Goal: Information Seeking & Learning: Learn about a topic

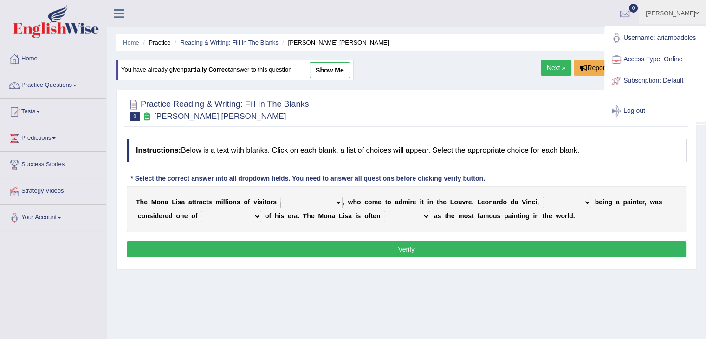
click at [622, 108] on div at bounding box center [616, 111] width 14 height 14
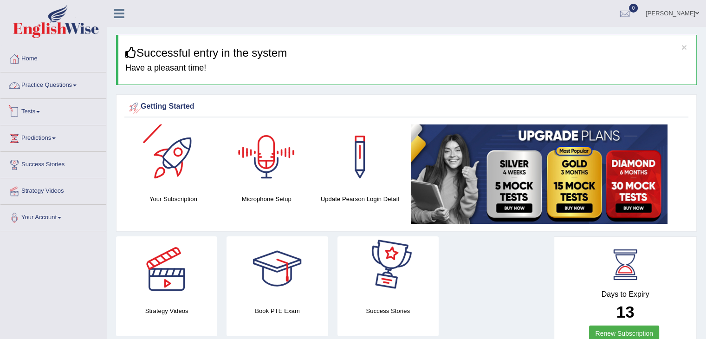
click at [66, 84] on link "Practice Questions" at bounding box center [53, 83] width 106 height 23
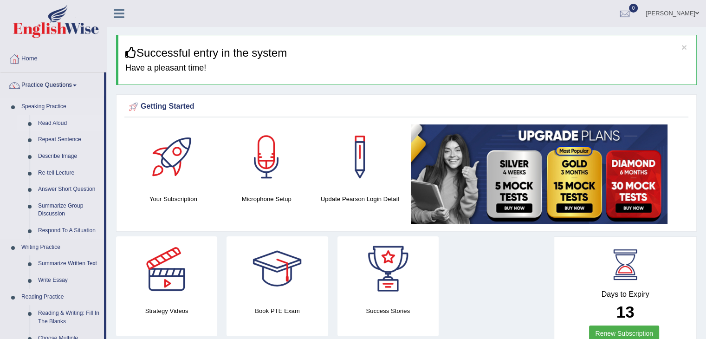
click at [44, 124] on link "Read Aloud" at bounding box center [69, 123] width 70 height 17
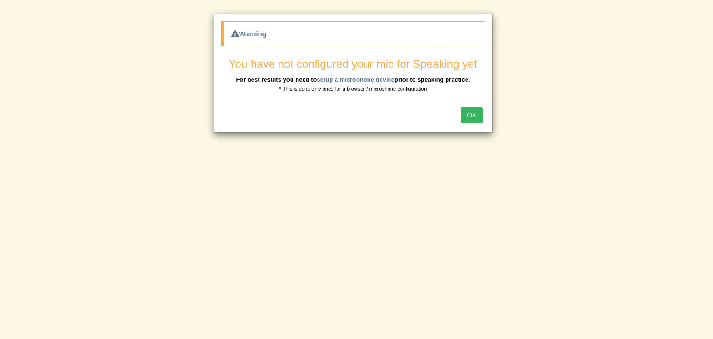
click at [469, 112] on button "OK" at bounding box center [471, 115] width 21 height 16
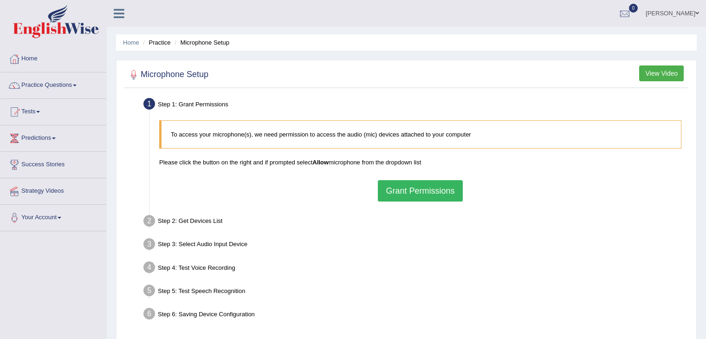
click at [401, 190] on button "Grant Permissions" at bounding box center [420, 190] width 84 height 21
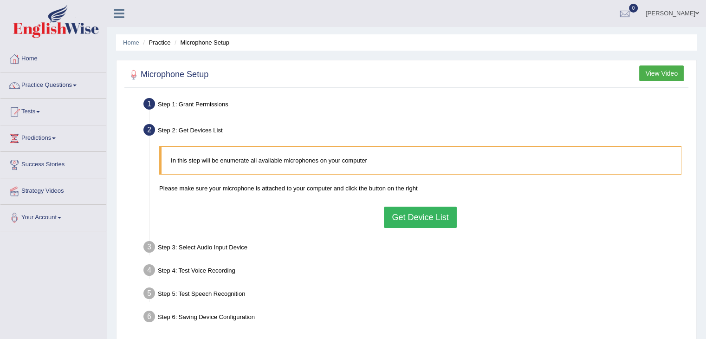
click at [418, 225] on button "Get Device List" at bounding box center [420, 216] width 72 height 21
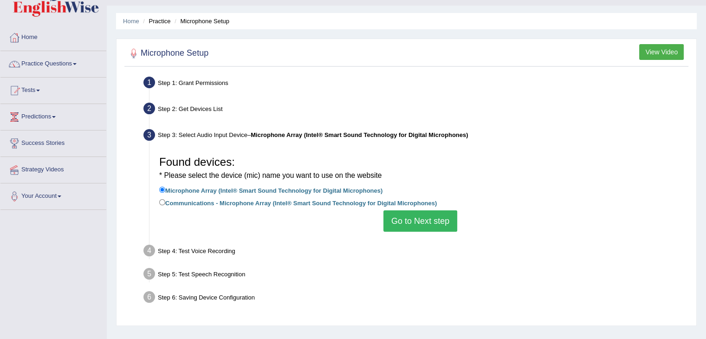
scroll to position [93, 0]
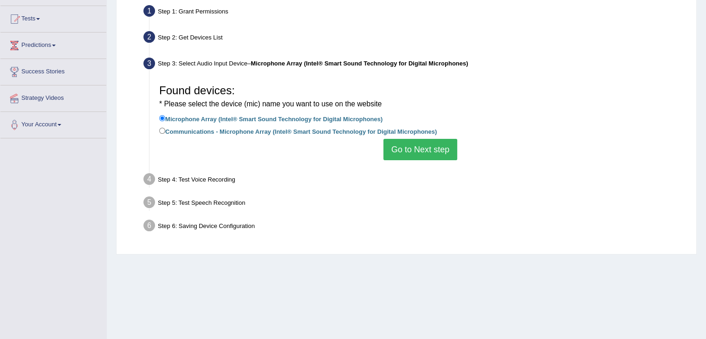
click at [425, 152] on button "Go to Next step" at bounding box center [420, 149] width 74 height 21
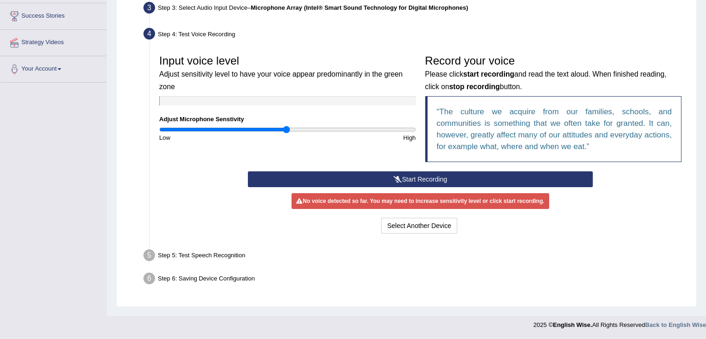
scroll to position [148, 0]
click at [433, 180] on button "Start Recording" at bounding box center [420, 179] width 345 height 16
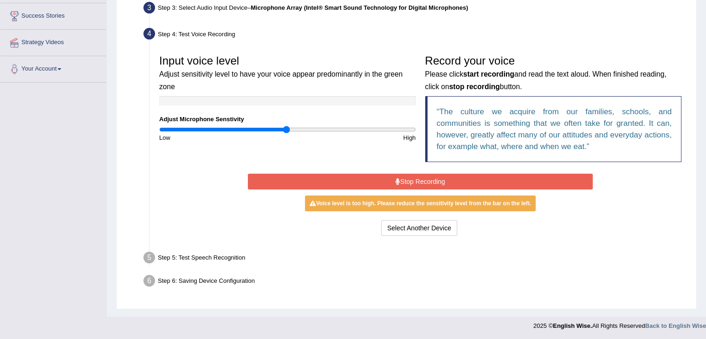
click at [446, 182] on button "Stop Recording" at bounding box center [420, 181] width 345 height 16
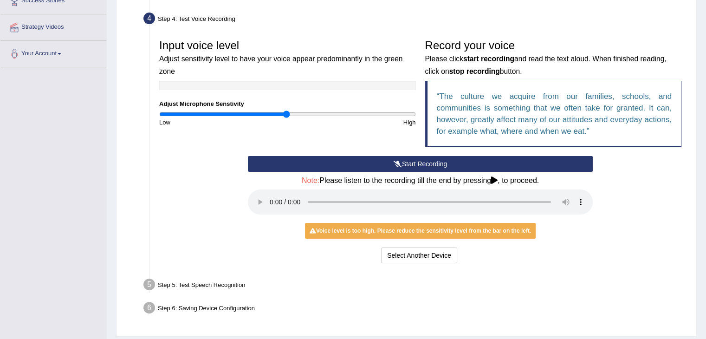
scroll to position [191, 0]
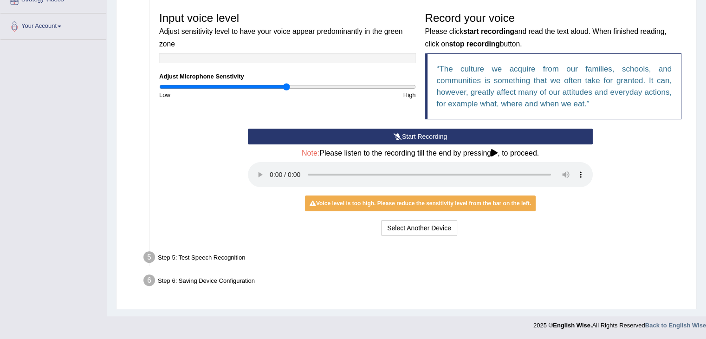
click at [223, 253] on div "Step 5: Test Speech Recognition" at bounding box center [415, 258] width 553 height 20
click at [214, 280] on div "Step 6: Saving Device Configuration" at bounding box center [415, 281] width 553 height 20
click at [555, 227] on div "Select Another Device Voice is ok. Go to Next step" at bounding box center [420, 229] width 345 height 18
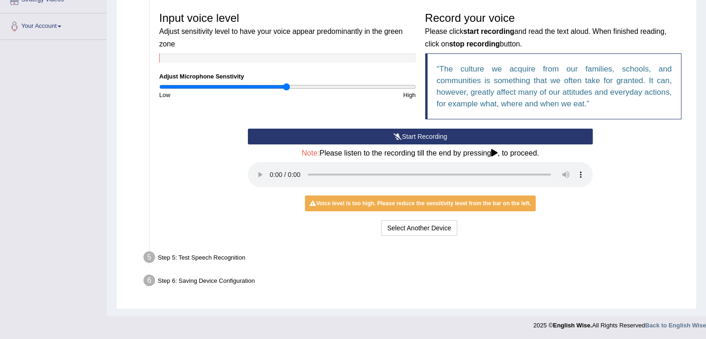
drag, startPoint x: 579, startPoint y: 205, endPoint x: 451, endPoint y: 199, distance: 128.2
click at [579, 205] on div "No voice detected so far. You may need to increase sensitivity level or click s…" at bounding box center [420, 203] width 345 height 9
click at [405, 231] on button "Select Another Device" at bounding box center [419, 228] width 76 height 16
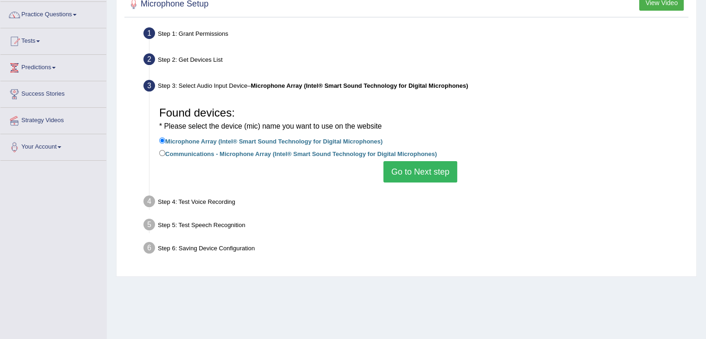
scroll to position [56, 0]
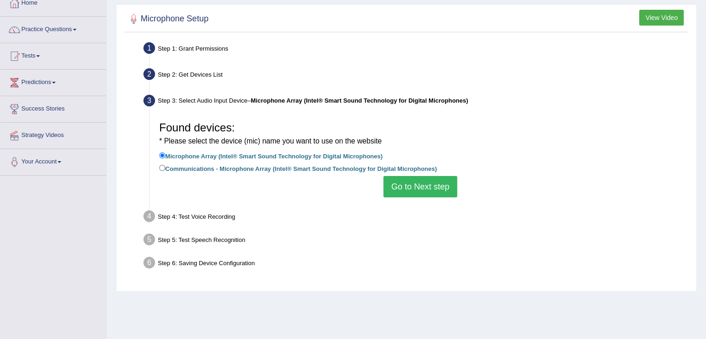
click at [433, 191] on button "Go to Next step" at bounding box center [420, 186] width 74 height 21
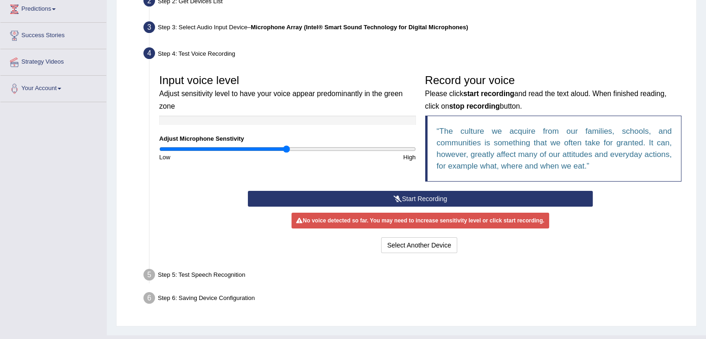
scroll to position [148, 0]
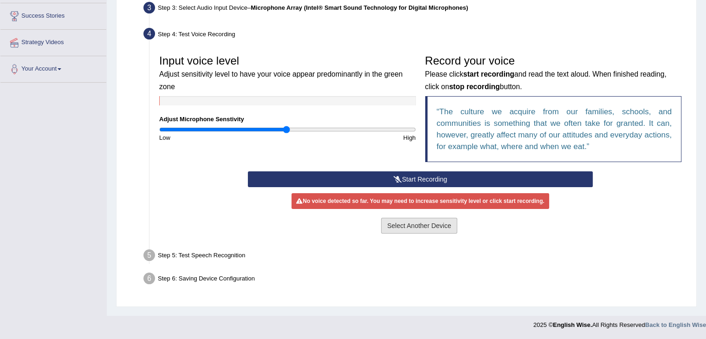
click at [430, 227] on button "Select Another Device" at bounding box center [419, 226] width 76 height 16
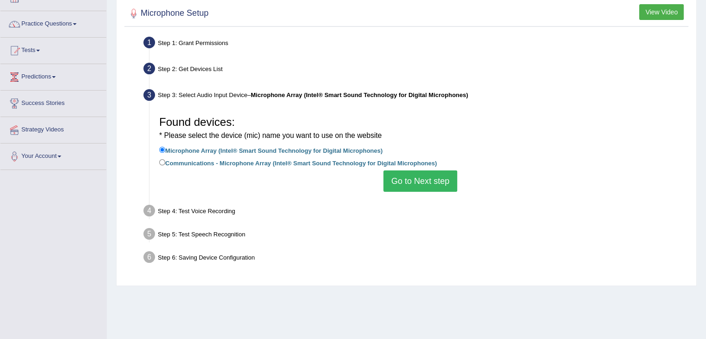
scroll to position [56, 0]
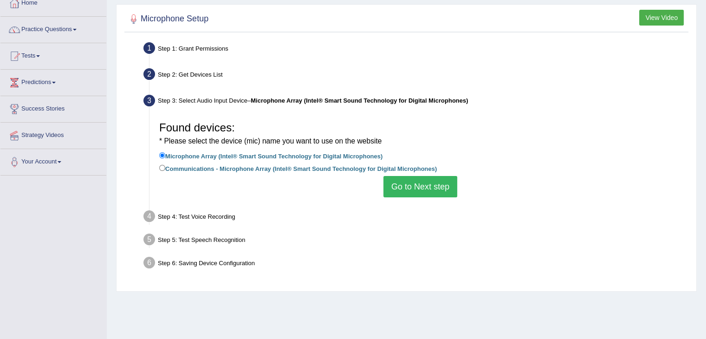
click at [465, 303] on div "Home Practice Microphone Setup You have already completed the setup earlier wit…" at bounding box center [406, 176] width 599 height 464
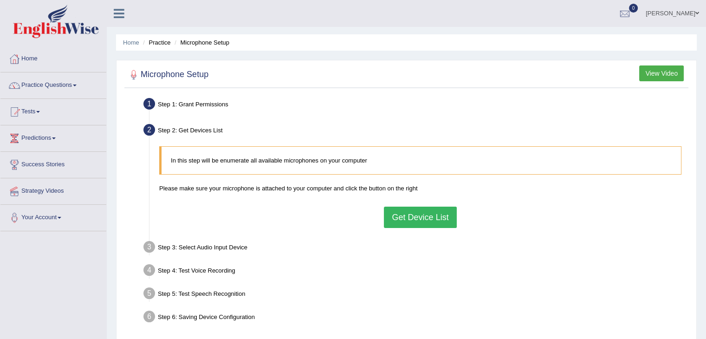
click at [436, 218] on button "Get Device List" at bounding box center [420, 216] width 72 height 21
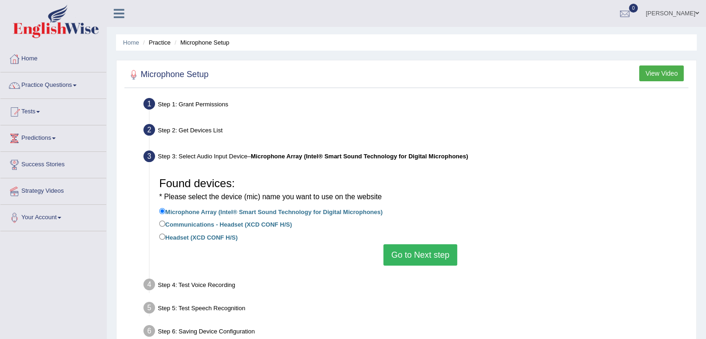
click at [224, 236] on label "Headset (XCD CONF H/S)" at bounding box center [198, 236] width 78 height 10
click at [165, 236] on input "Headset (XCD CONF H/S)" at bounding box center [162, 236] width 6 height 6
radio input "true"
click at [424, 259] on button "Go to Next step" at bounding box center [420, 254] width 74 height 21
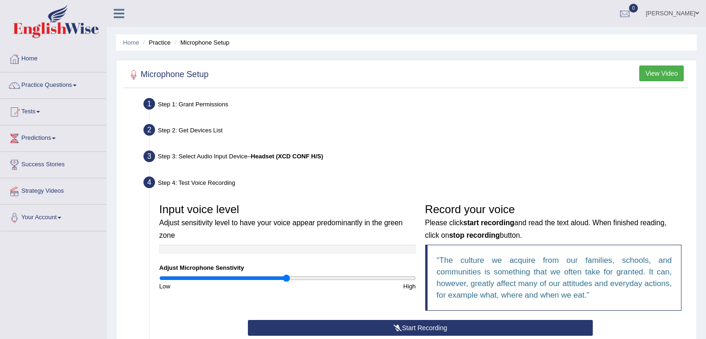
scroll to position [139, 0]
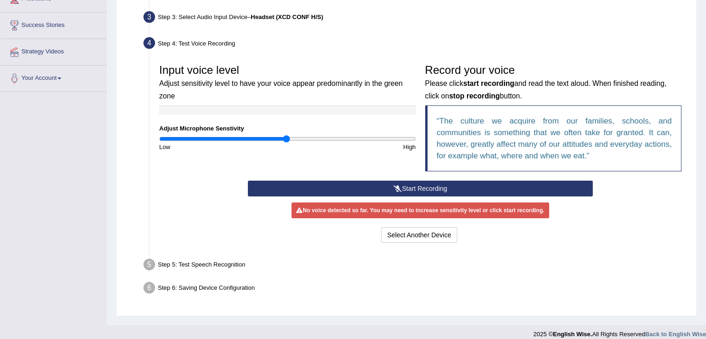
click at [477, 186] on button "Start Recording" at bounding box center [420, 188] width 345 height 16
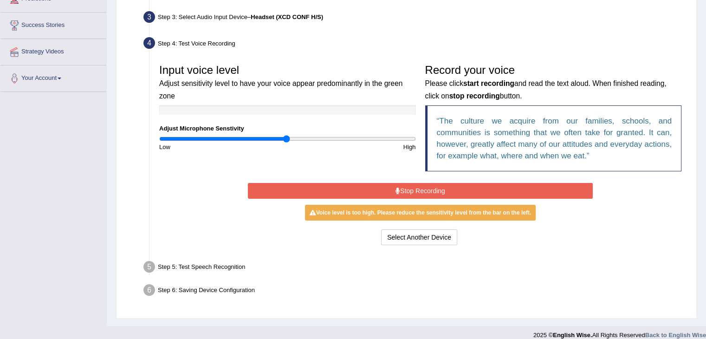
click at [409, 195] on button "Stop Recording" at bounding box center [420, 191] width 345 height 16
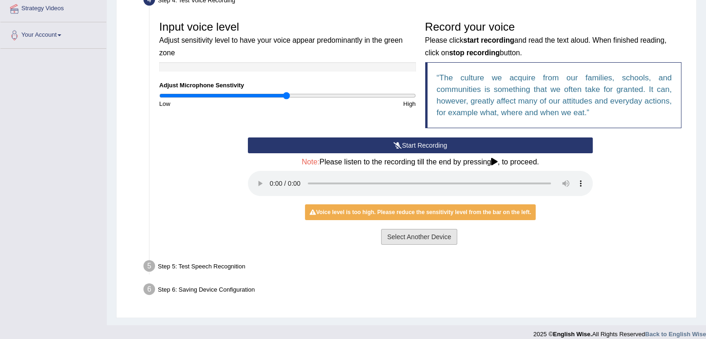
scroll to position [191, 0]
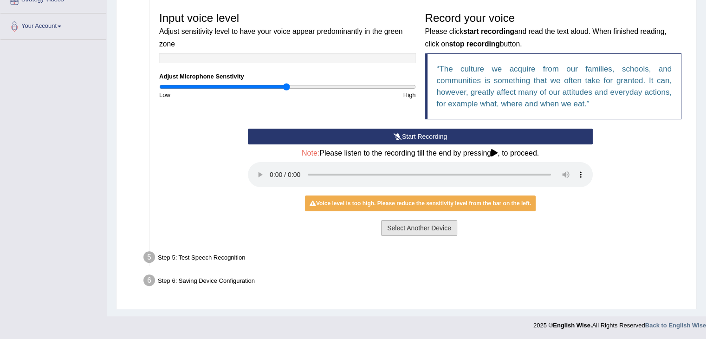
click at [432, 233] on button "Select Another Device" at bounding box center [419, 228] width 76 height 16
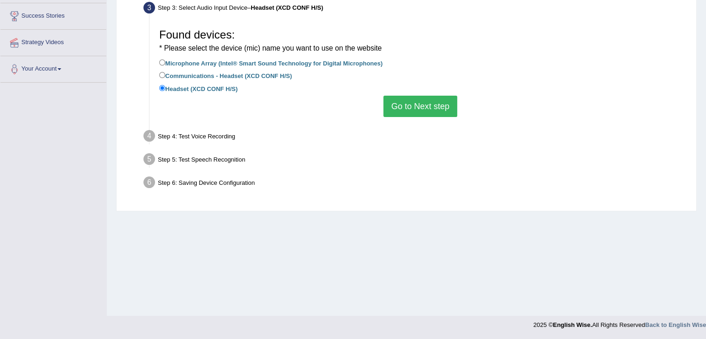
click at [416, 100] on button "Go to Next step" at bounding box center [420, 106] width 74 height 21
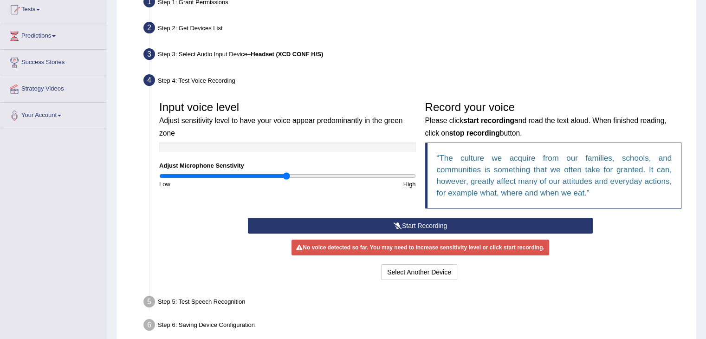
scroll to position [0, 0]
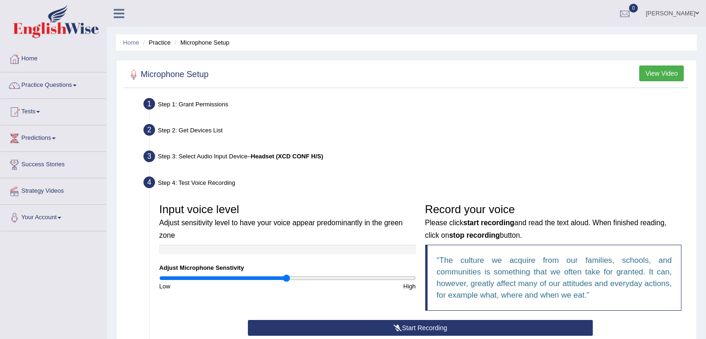
click at [643, 71] on button "View Video" at bounding box center [661, 73] width 45 height 16
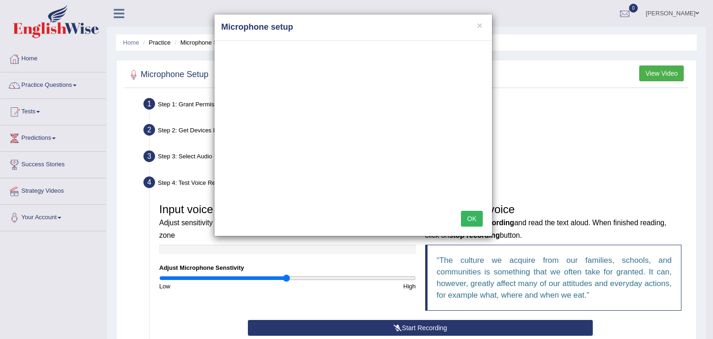
click at [471, 221] on button "OK" at bounding box center [471, 219] width 21 height 16
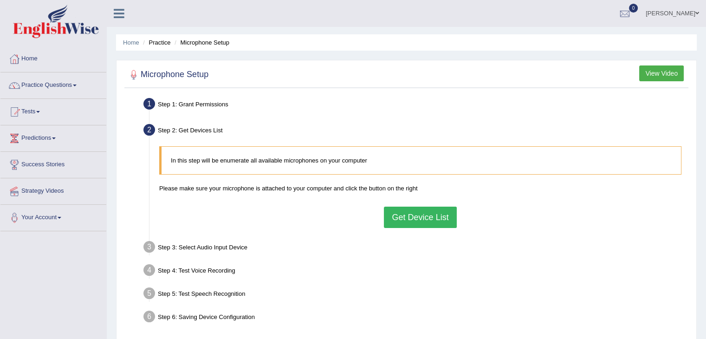
click at [416, 214] on button "Get Device List" at bounding box center [420, 216] width 72 height 21
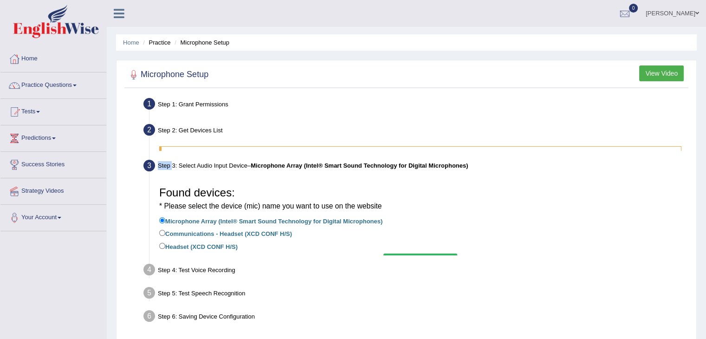
click at [416, 214] on ul "Step 1: Grant Permissions To access your microphone(s), we need permission to a…" at bounding box center [406, 211] width 559 height 232
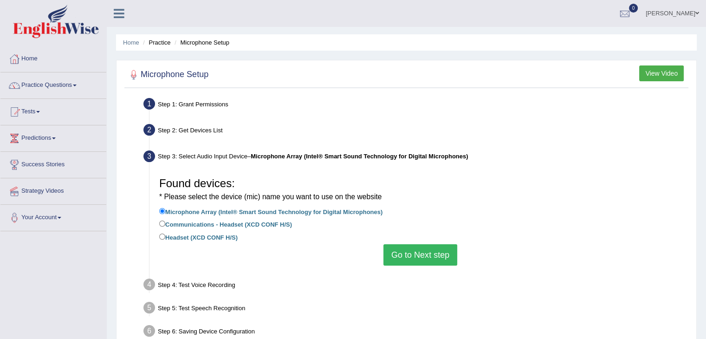
click at [218, 240] on label "Headset (XCD CONF H/S)" at bounding box center [198, 236] width 78 height 10
click at [165, 239] on input "Headset (XCD CONF H/S)" at bounding box center [162, 236] width 6 height 6
radio input "true"
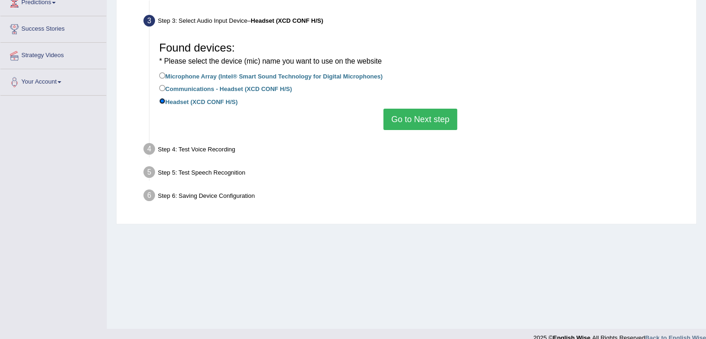
scroll to position [139, 0]
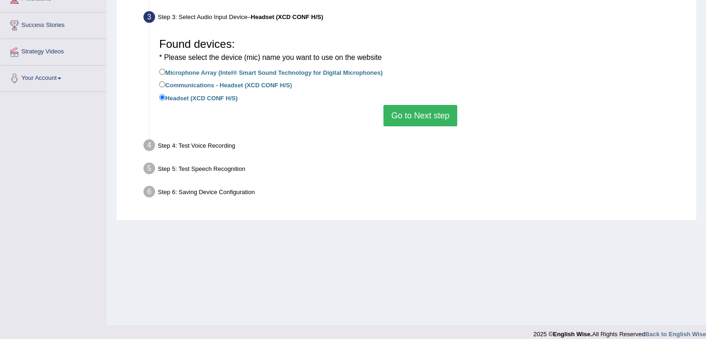
click at [426, 123] on button "Go to Next step" at bounding box center [420, 115] width 74 height 21
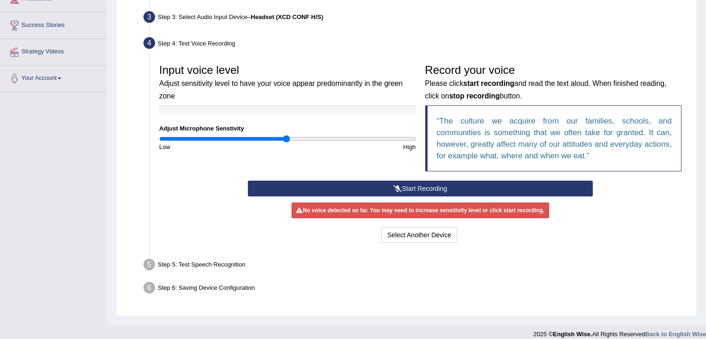
click at [402, 188] on button "Start Recording" at bounding box center [420, 188] width 345 height 16
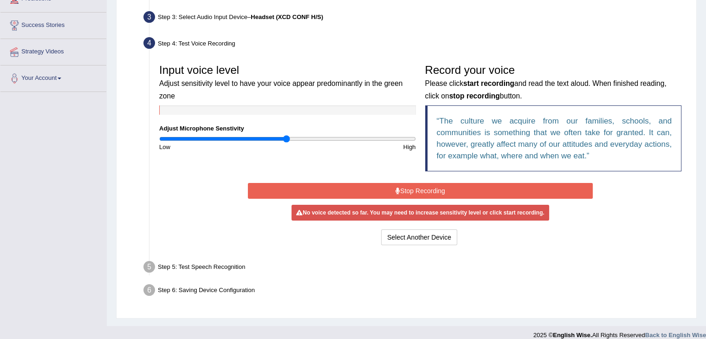
click at [285, 137] on input "range" at bounding box center [287, 138] width 257 height 7
click at [425, 193] on button "Stop Recording" at bounding box center [420, 191] width 345 height 16
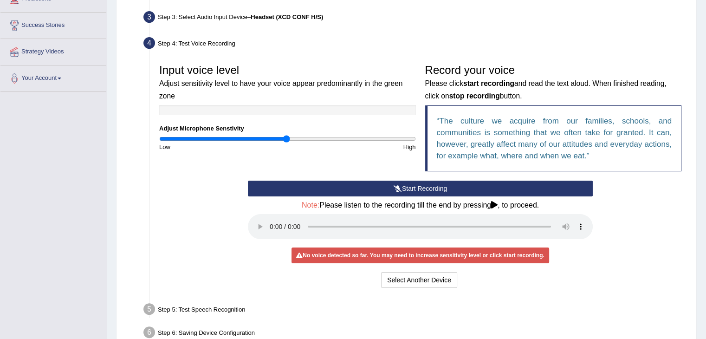
click at [425, 193] on button "Start Recording" at bounding box center [420, 188] width 345 height 16
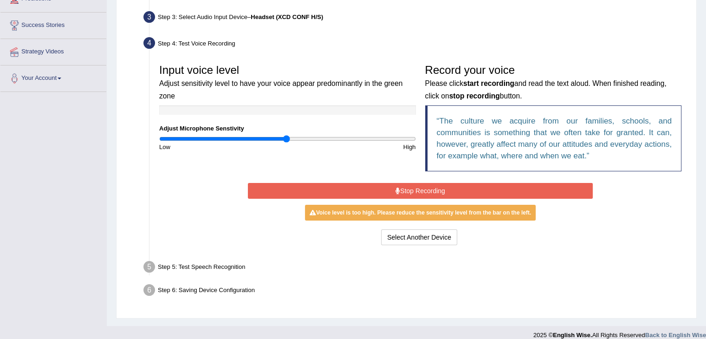
click at [425, 193] on button "Stop Recording" at bounding box center [420, 191] width 345 height 16
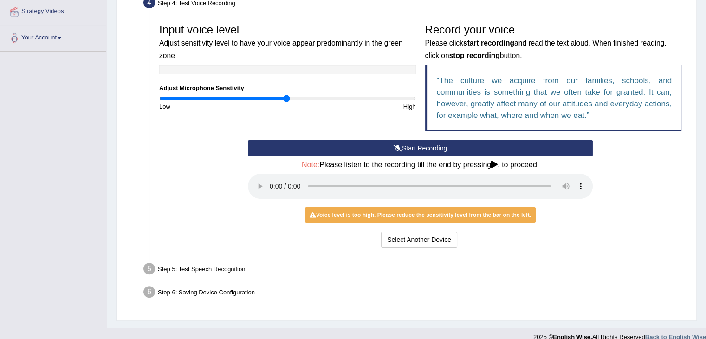
scroll to position [191, 0]
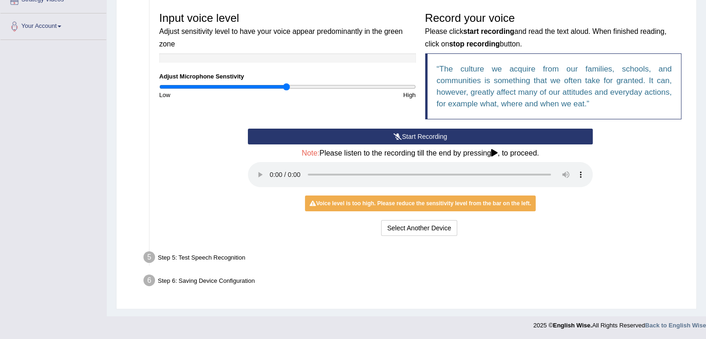
click at [495, 151] on icon at bounding box center [494, 152] width 6 height 7
click at [432, 227] on button "Select Another Device" at bounding box center [419, 228] width 76 height 16
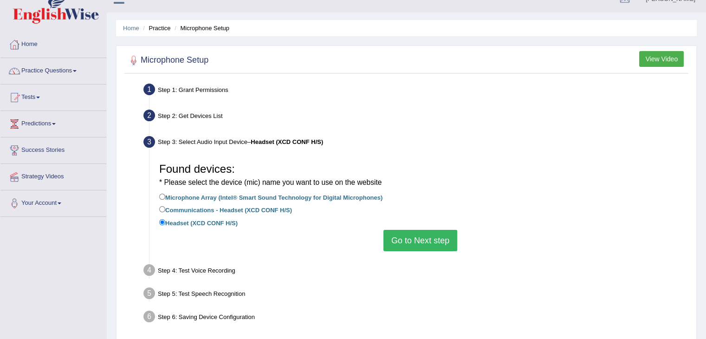
scroll to position [9, 0]
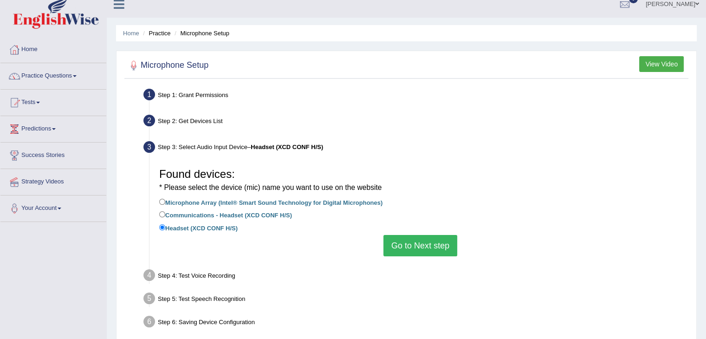
click at [423, 247] on button "Go to Next step" at bounding box center [420, 245] width 74 height 21
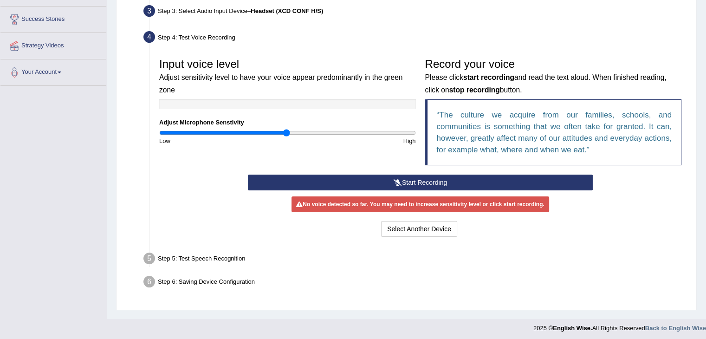
scroll to position [148, 0]
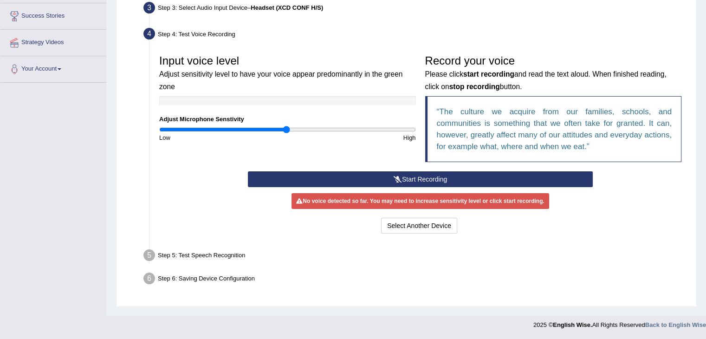
click at [325, 176] on button "Start Recording" at bounding box center [420, 179] width 345 height 16
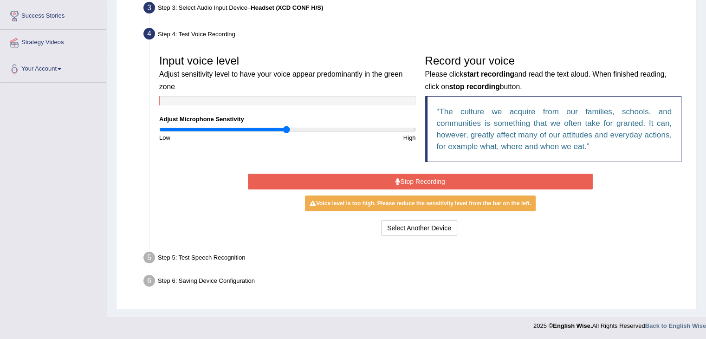
click at [325, 176] on button "Stop Recording" at bounding box center [420, 181] width 345 height 16
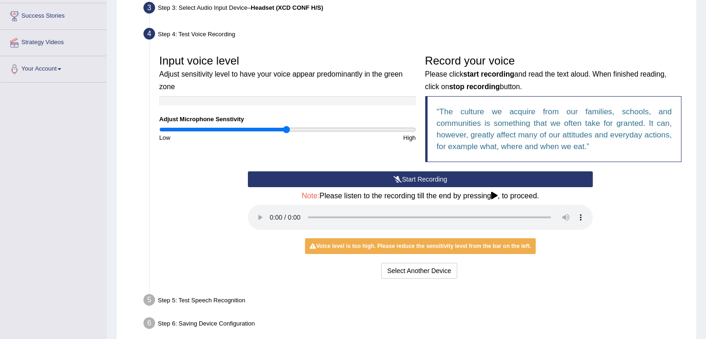
click at [495, 196] on icon at bounding box center [494, 195] width 6 height 7
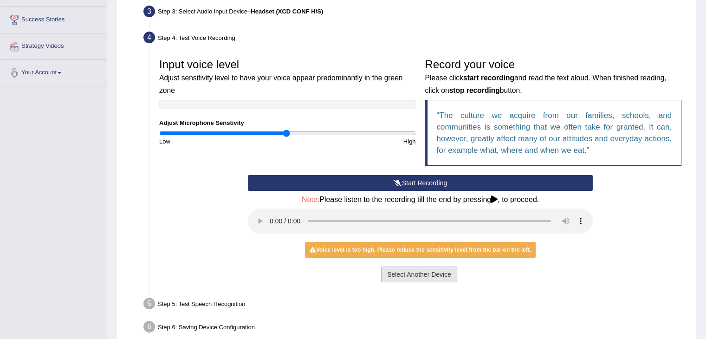
click at [388, 273] on button "Select Another Device" at bounding box center [419, 274] width 76 height 16
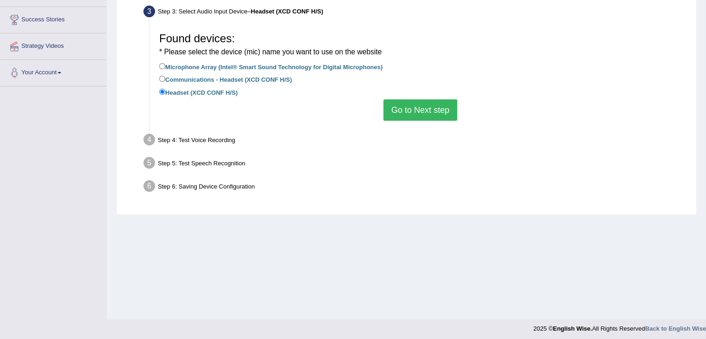
click at [427, 113] on button "Go to Next step" at bounding box center [420, 109] width 74 height 21
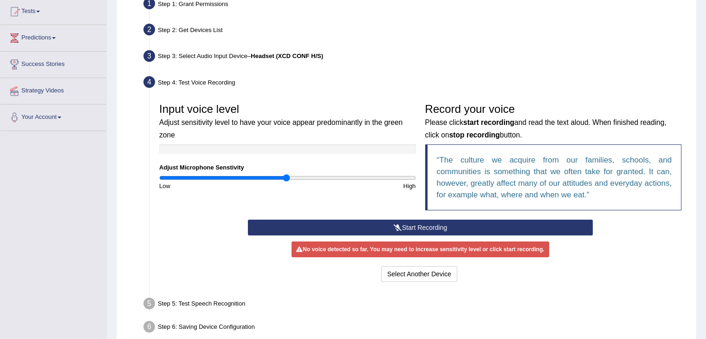
scroll to position [98, 0]
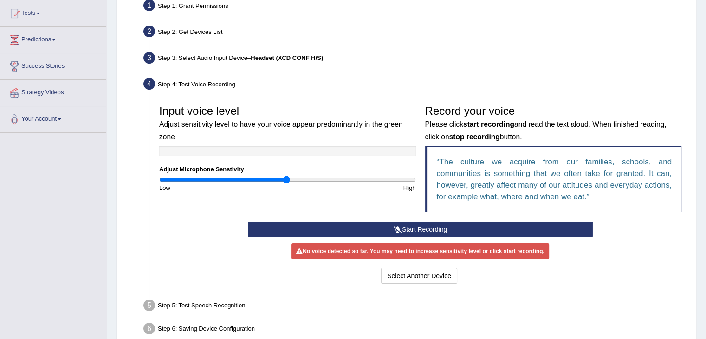
click at [435, 225] on button "Start Recording" at bounding box center [420, 229] width 345 height 16
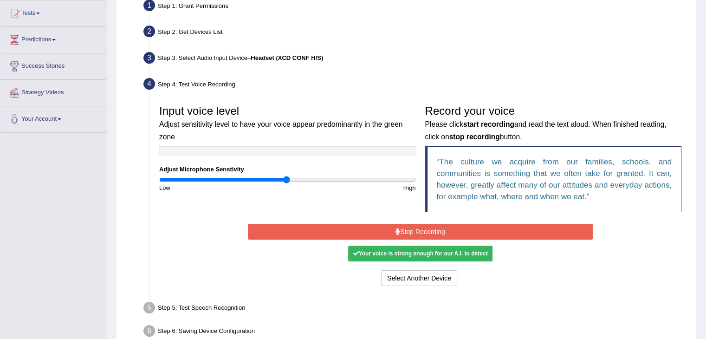
click at [368, 229] on button "Stop Recording" at bounding box center [420, 232] width 345 height 16
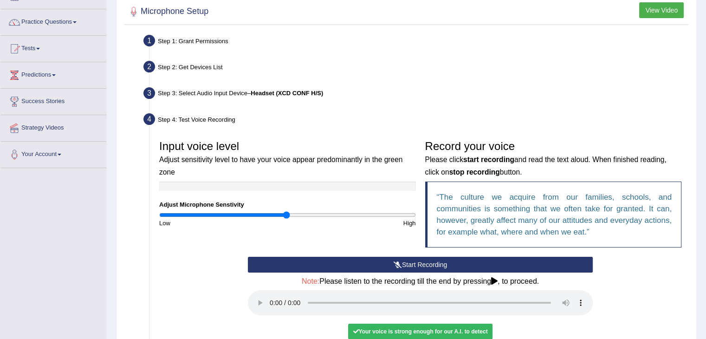
scroll to position [6, 0]
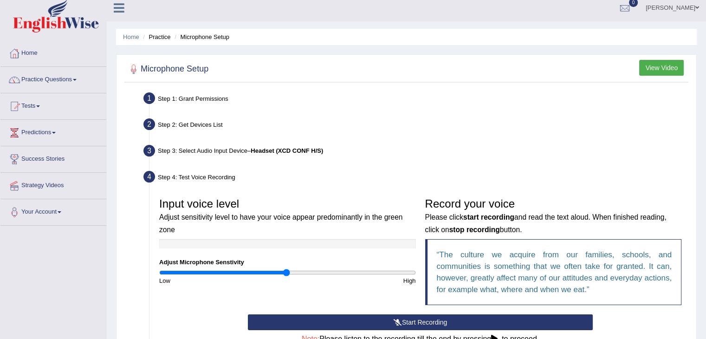
click at [668, 69] on button "View Video" at bounding box center [661, 68] width 45 height 16
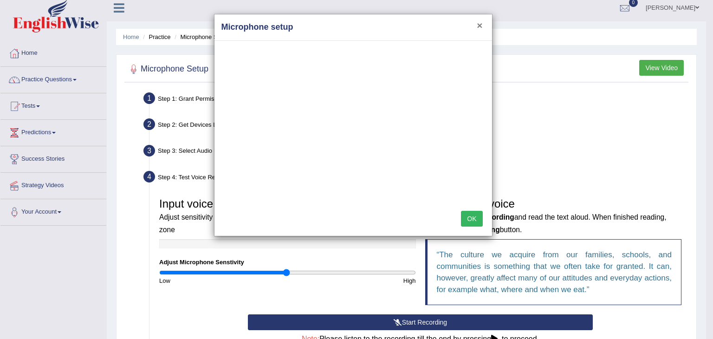
click at [481, 23] on button "×" at bounding box center [479, 25] width 6 height 10
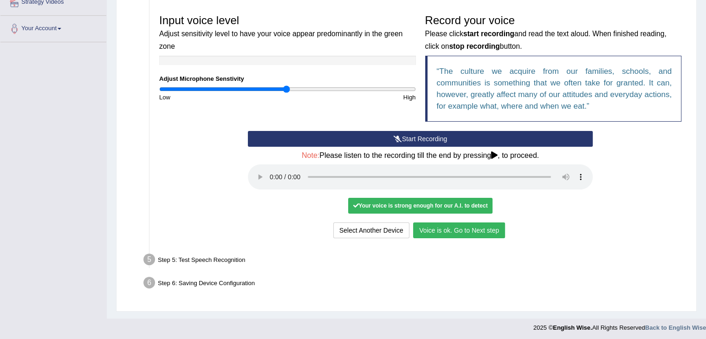
scroll to position [191, 0]
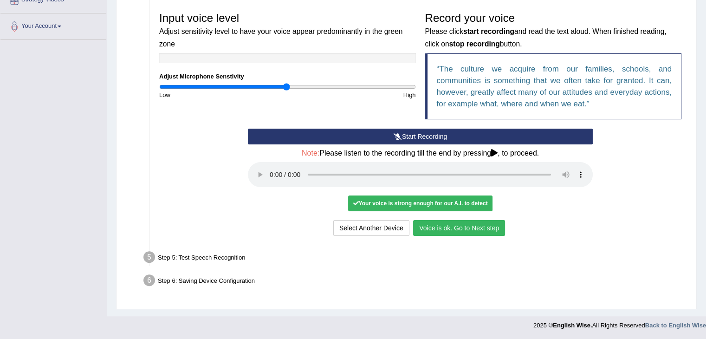
click at [477, 229] on button "Voice is ok. Go to Next step" at bounding box center [459, 228] width 92 height 16
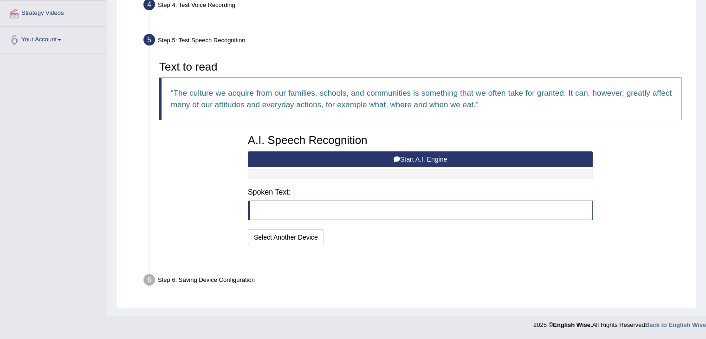
scroll to position [154, 0]
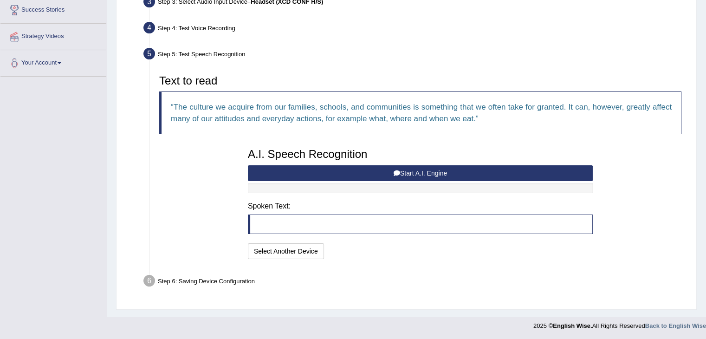
click at [392, 173] on button "Start A.I. Engine" at bounding box center [420, 173] width 345 height 16
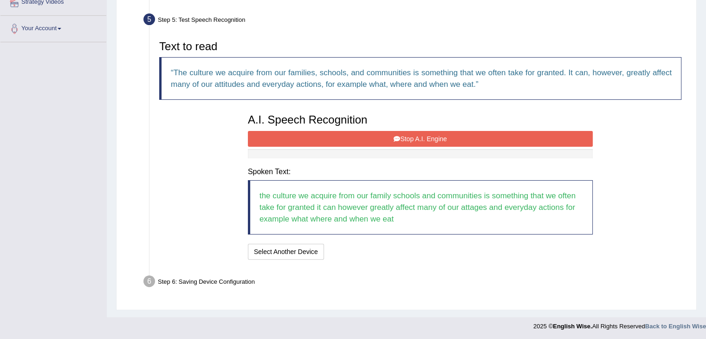
scroll to position [189, 0]
click at [418, 136] on button "Stop A.I. Engine" at bounding box center [420, 138] width 345 height 16
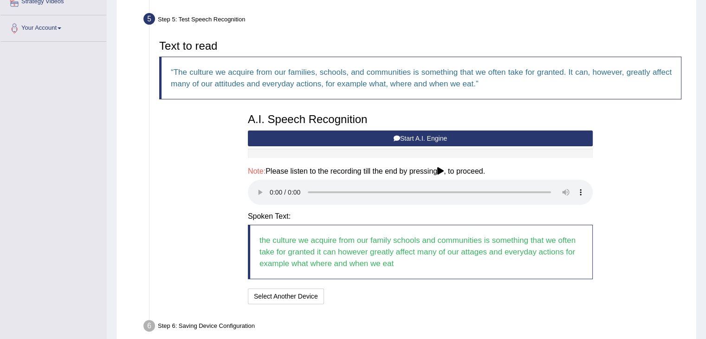
click at [436, 140] on button "Start A.I. Engine" at bounding box center [420, 138] width 345 height 16
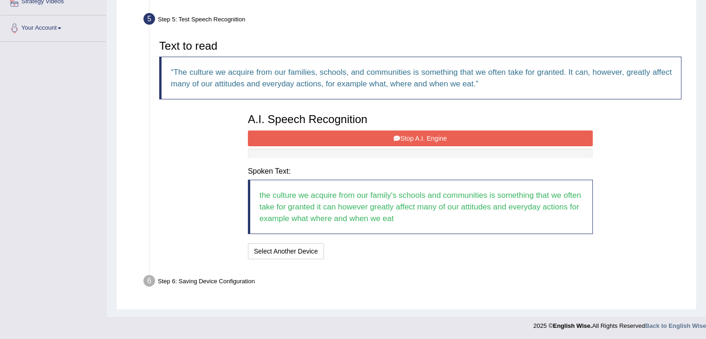
click at [436, 140] on button "Stop A.I. Engine" at bounding box center [420, 138] width 345 height 16
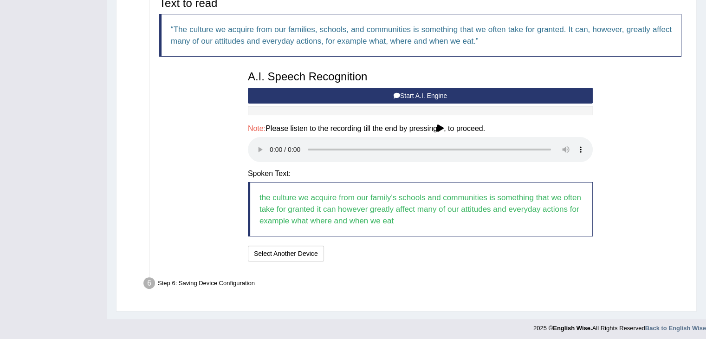
scroll to position [234, 0]
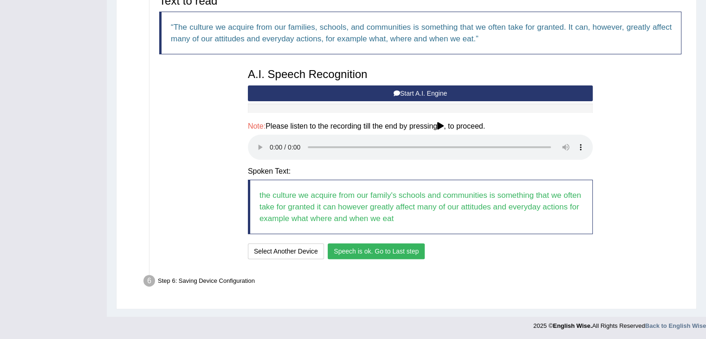
click at [388, 253] on button "Speech is ok. Go to Last step" at bounding box center [376, 251] width 97 height 16
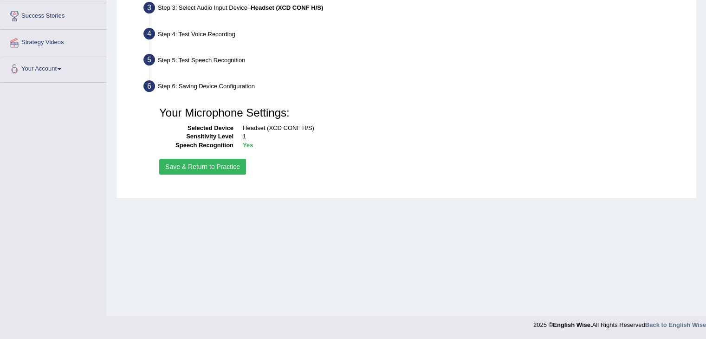
click at [231, 169] on button "Save & Return to Practice" at bounding box center [202, 167] width 87 height 16
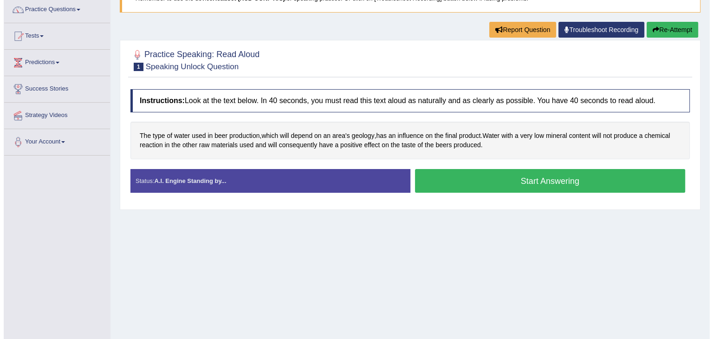
scroll to position [93, 0]
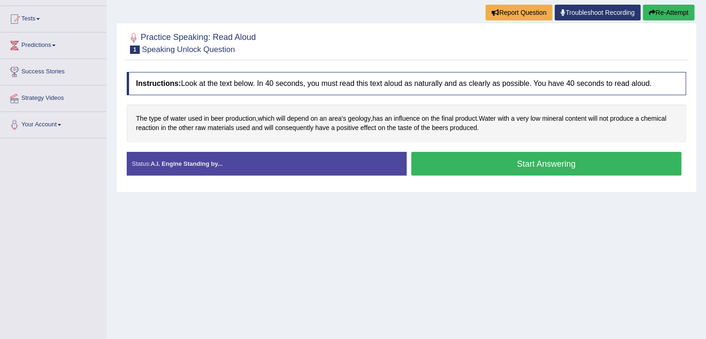
click at [492, 166] on button "Start Answering" at bounding box center [546, 164] width 270 height 24
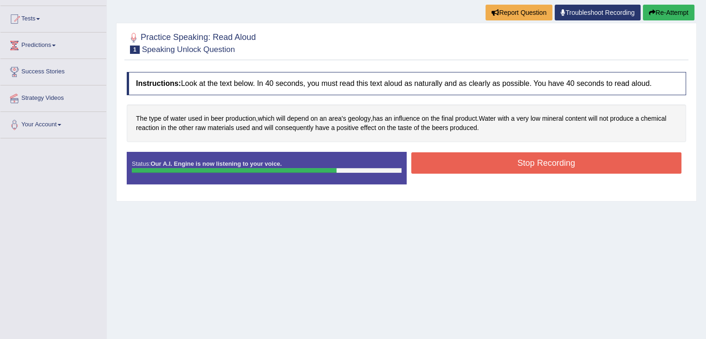
click at [529, 169] on button "Stop Recording" at bounding box center [546, 162] width 270 height 21
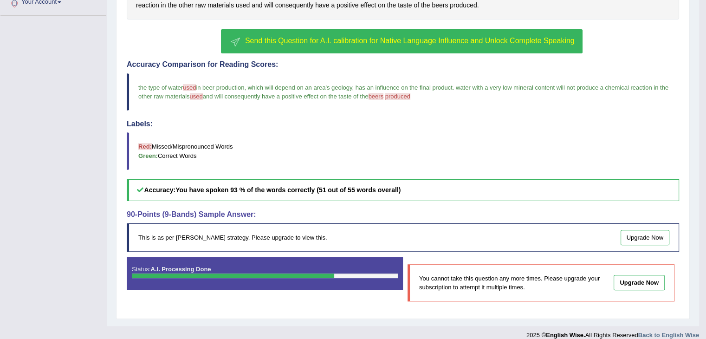
scroll to position [223, 0]
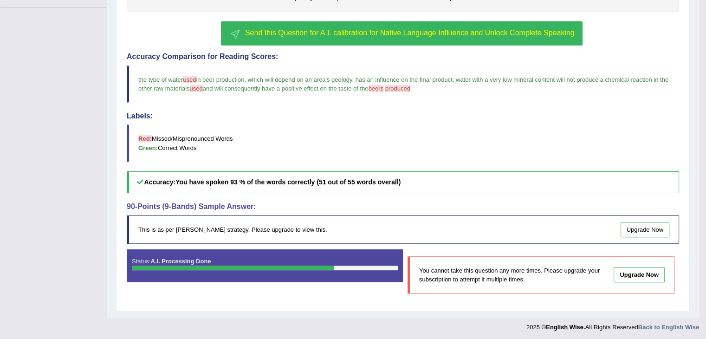
click at [644, 272] on link "Upgrade Now" at bounding box center [638, 274] width 51 height 15
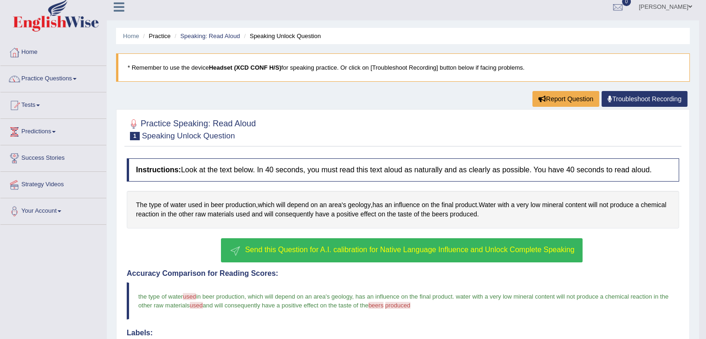
scroll to position [0, 0]
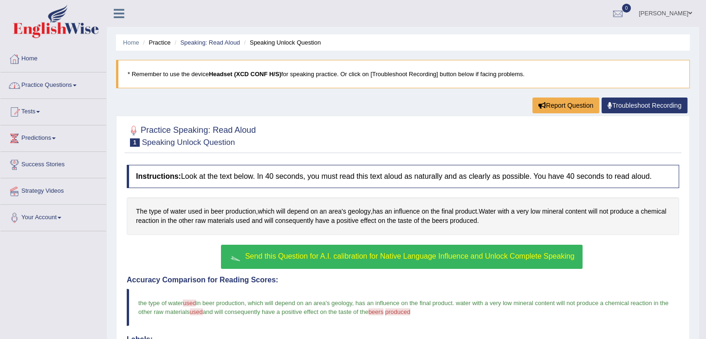
click at [55, 84] on link "Practice Questions" at bounding box center [53, 83] width 106 height 23
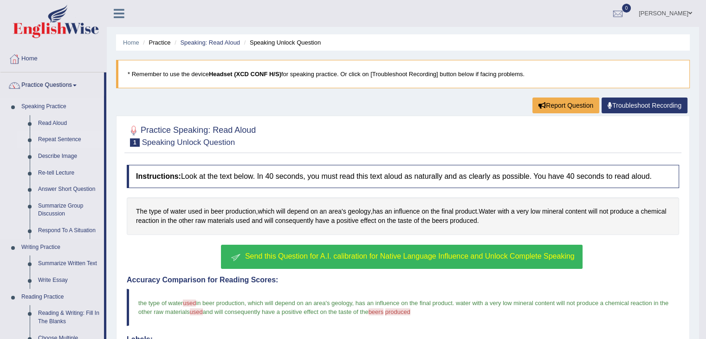
click at [46, 139] on link "Repeat Sentence" at bounding box center [69, 139] width 70 height 17
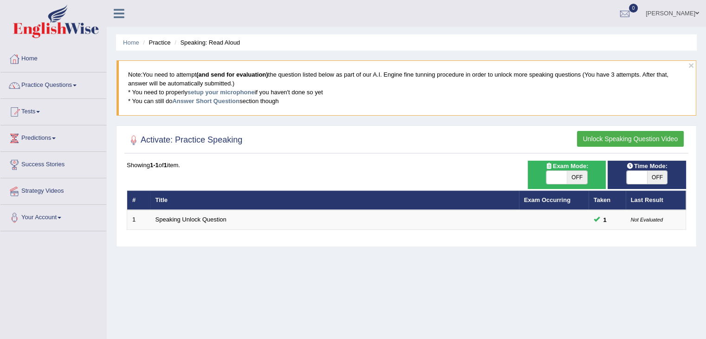
click at [655, 140] on button "Unlock Speaking Question Video" at bounding box center [630, 139] width 107 height 16
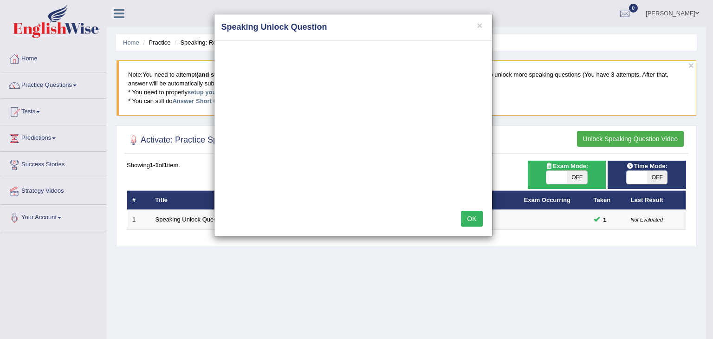
click at [473, 221] on button "OK" at bounding box center [471, 219] width 21 height 16
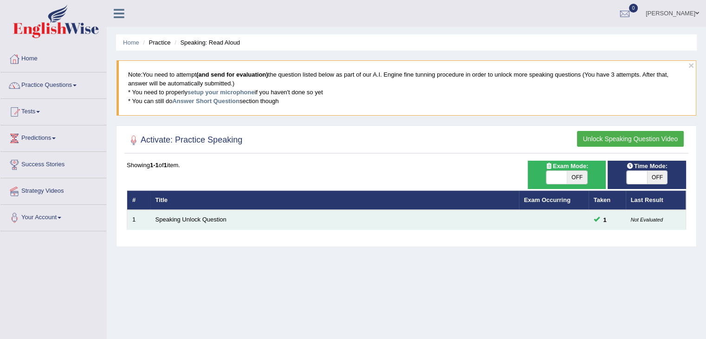
click at [208, 222] on td "Speaking Unlock Question" at bounding box center [334, 219] width 368 height 19
click at [184, 218] on link "Speaking Unlock Question" at bounding box center [190, 219] width 71 height 7
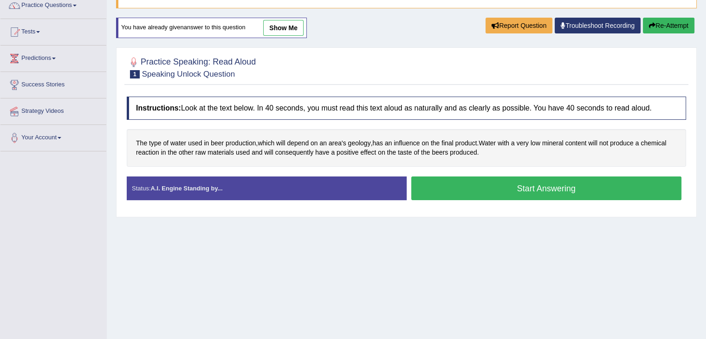
scroll to position [93, 0]
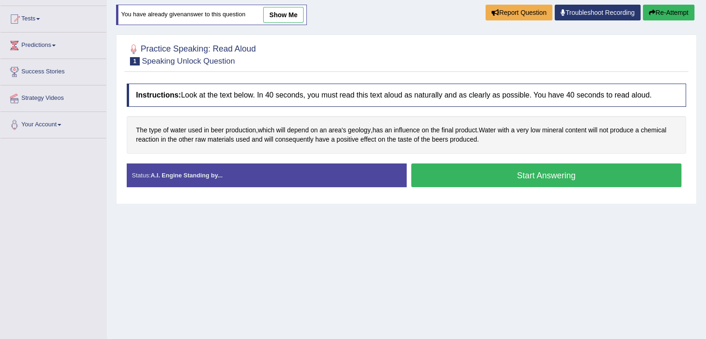
click at [585, 175] on button "Start Answering" at bounding box center [546, 175] width 270 height 24
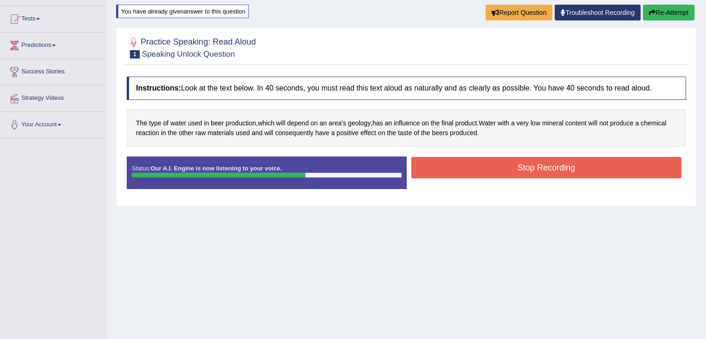
click at [560, 171] on button "Stop Recording" at bounding box center [546, 167] width 270 height 21
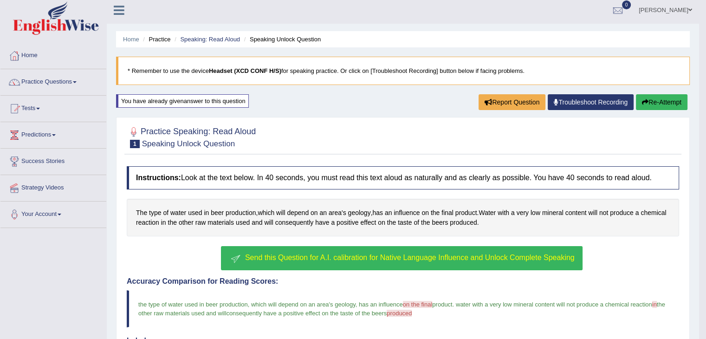
scroll to position [0, 0]
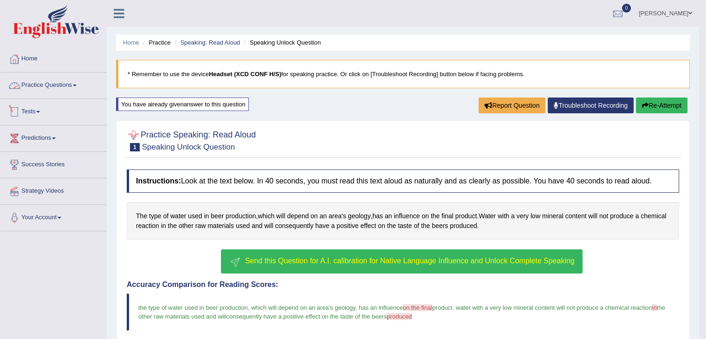
click at [79, 84] on link "Practice Questions" at bounding box center [53, 83] width 106 height 23
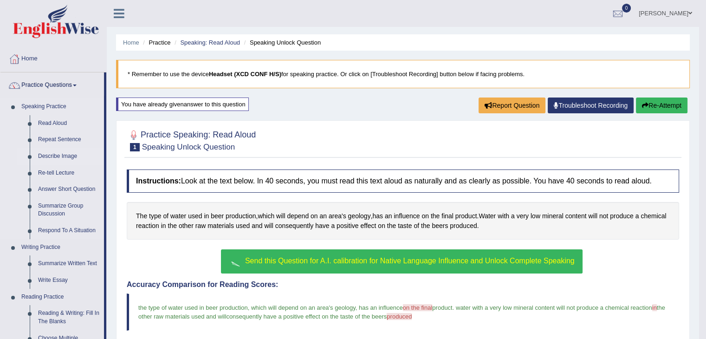
click at [59, 157] on link "Describe Image" at bounding box center [69, 156] width 70 height 17
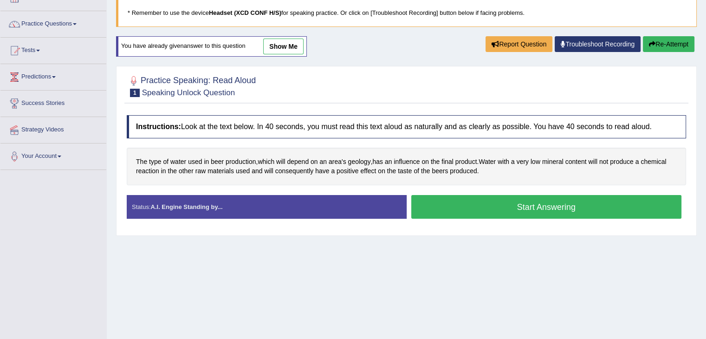
scroll to position [46, 0]
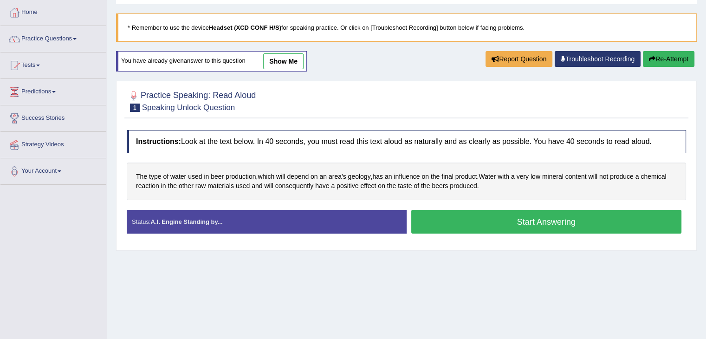
click at [474, 223] on button "Start Answering" at bounding box center [546, 222] width 270 height 24
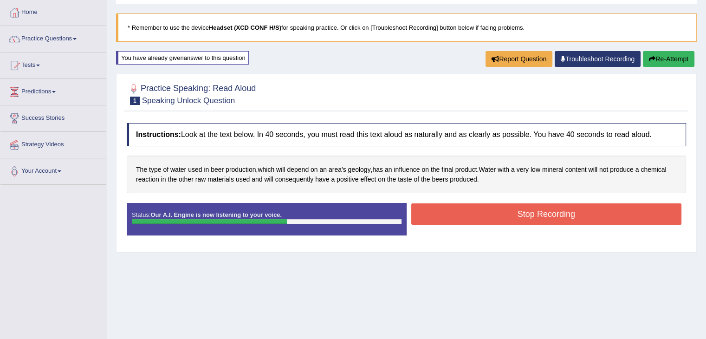
click at [474, 223] on button "Stop Recording" at bounding box center [546, 213] width 270 height 21
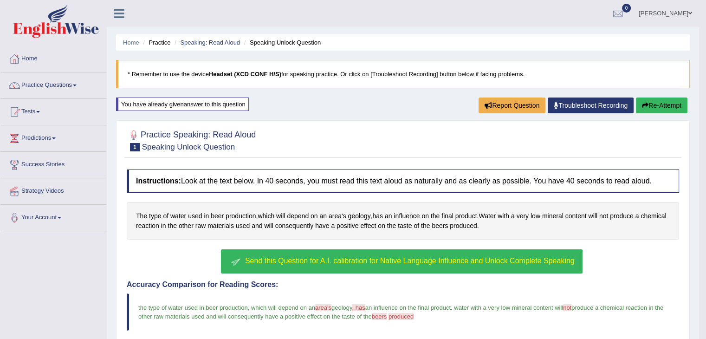
scroll to position [0, 0]
click at [75, 91] on link "Practice Questions" at bounding box center [53, 83] width 106 height 23
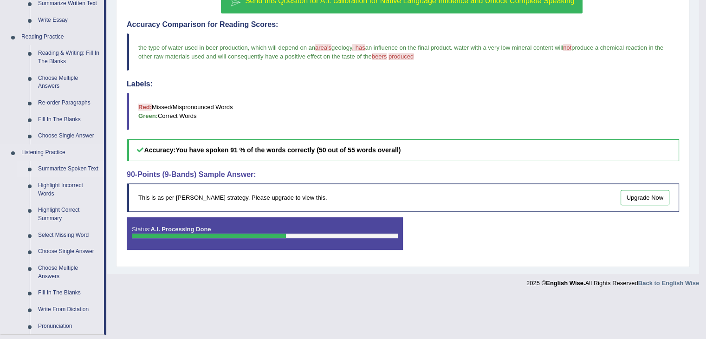
scroll to position [278, 0]
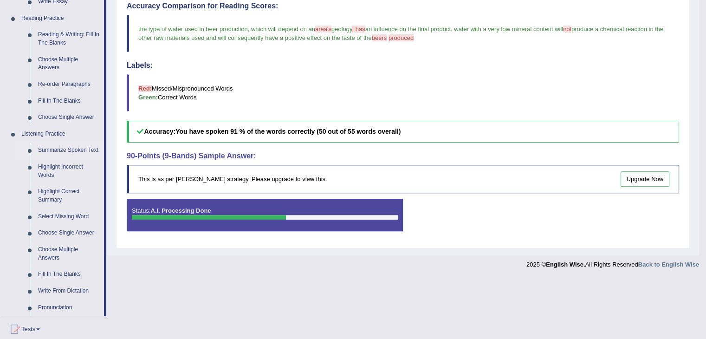
click at [61, 151] on link "Summarize Spoken Text" at bounding box center [69, 150] width 70 height 17
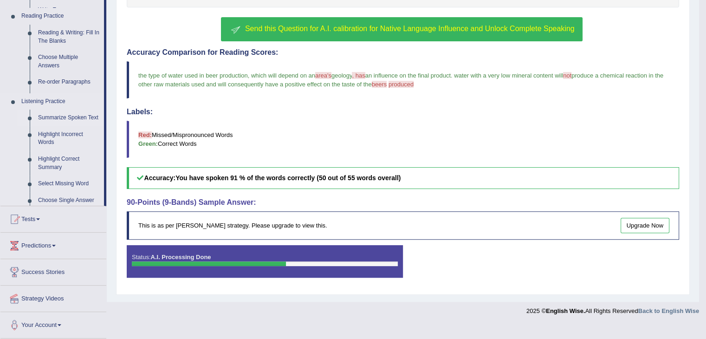
scroll to position [216, 0]
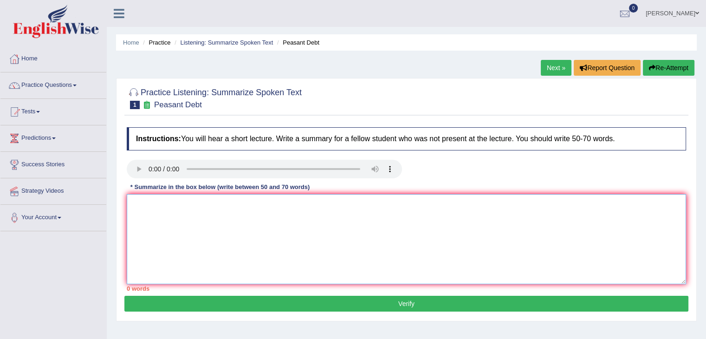
drag, startPoint x: 381, startPoint y: 214, endPoint x: 379, endPoint y: 219, distance: 5.6
click at [381, 214] on textarea at bounding box center [406, 239] width 559 height 90
type textarea "155 farmers in [GEOGRAPHIC_DATA]."
